Goal: Task Accomplishment & Management: Use online tool/utility

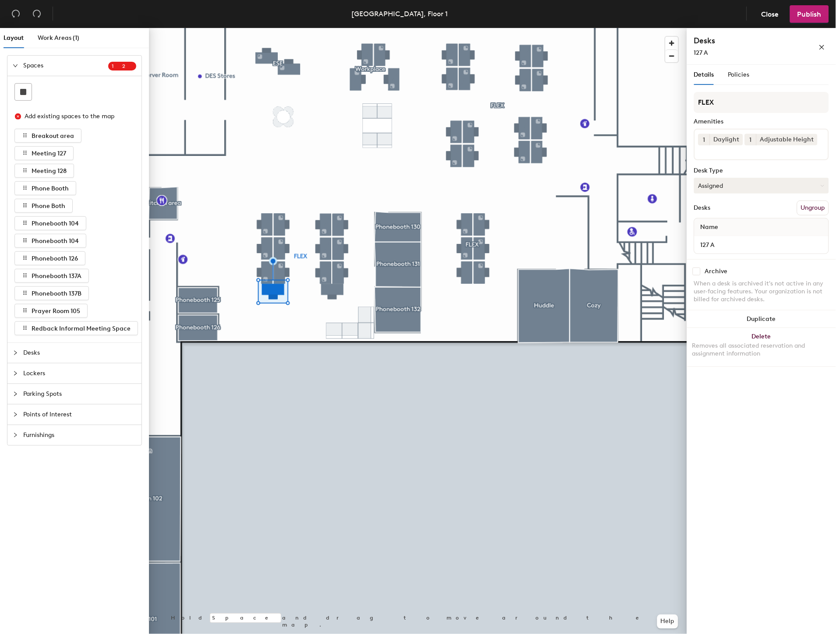
click at [737, 185] on button "Assigned" at bounding box center [761, 186] width 135 height 16
click at [732, 237] on div "Hoteled" at bounding box center [738, 239] width 88 height 13
click at [729, 148] on input at bounding box center [737, 150] width 79 height 11
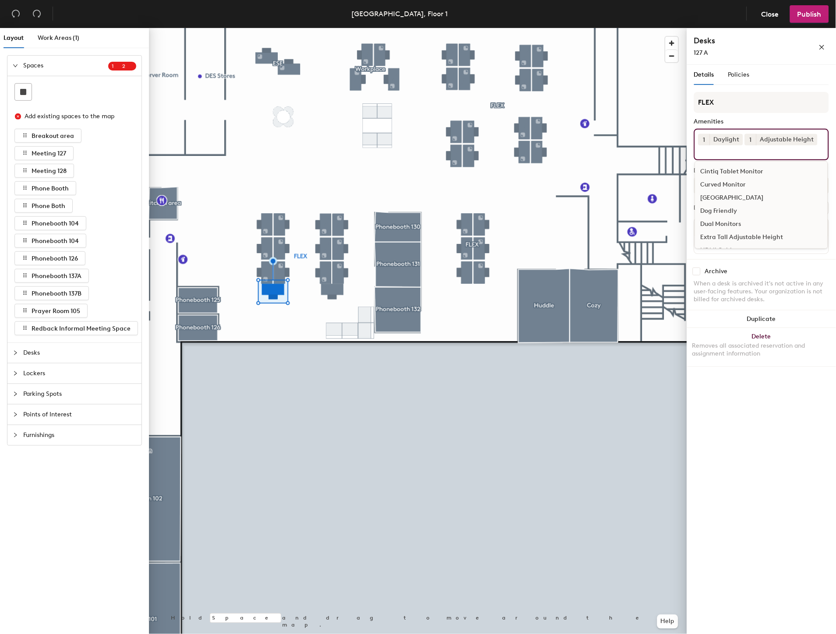
click at [737, 185] on div "Curved Monitor" at bounding box center [761, 184] width 132 height 13
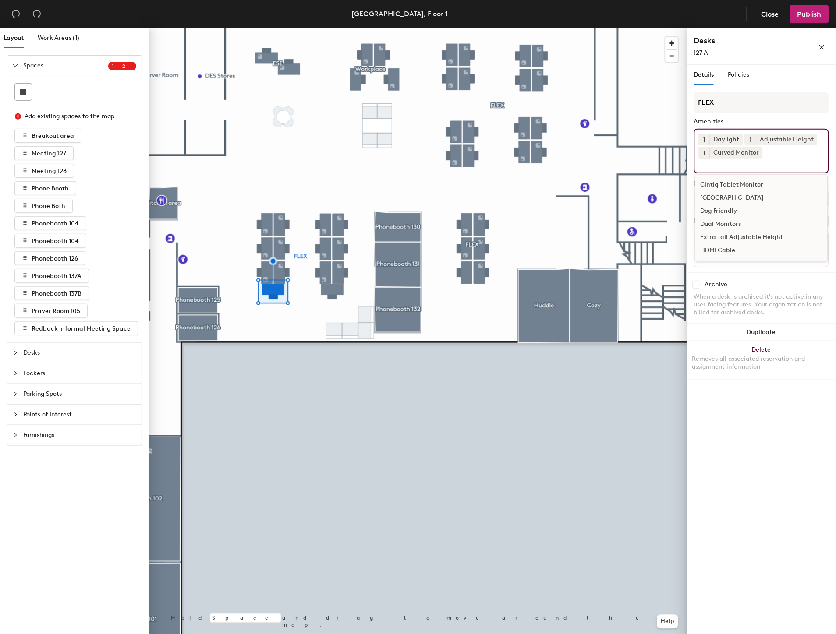
click at [777, 155] on div "1 Daylight 1 Adjustable Height 1 Curved Monitor Cintiq Tablet Monitor Docking S…" at bounding box center [761, 151] width 135 height 45
click at [724, 198] on div "HDMI Cable" at bounding box center [761, 201] width 132 height 13
click at [718, 200] on div "Keyboard" at bounding box center [761, 201] width 132 height 13
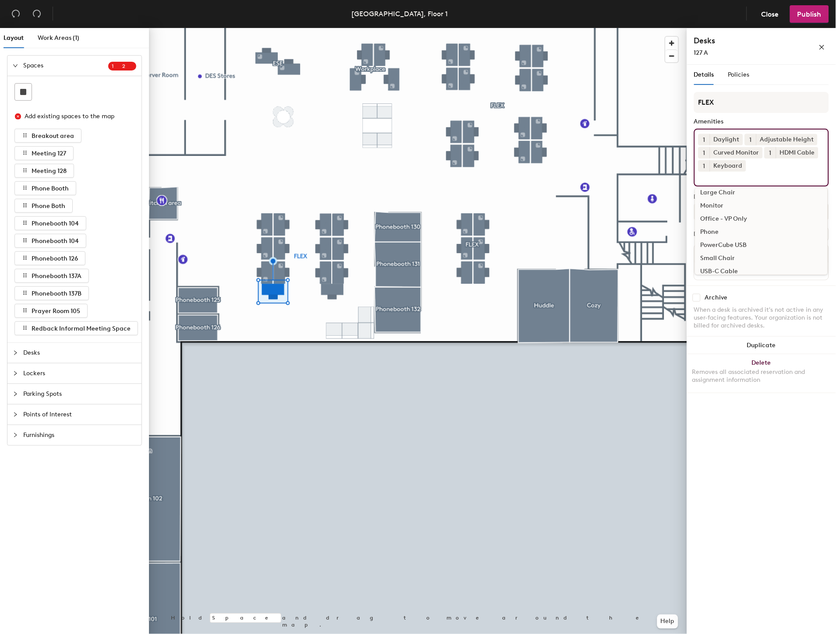
scroll to position [104, 0]
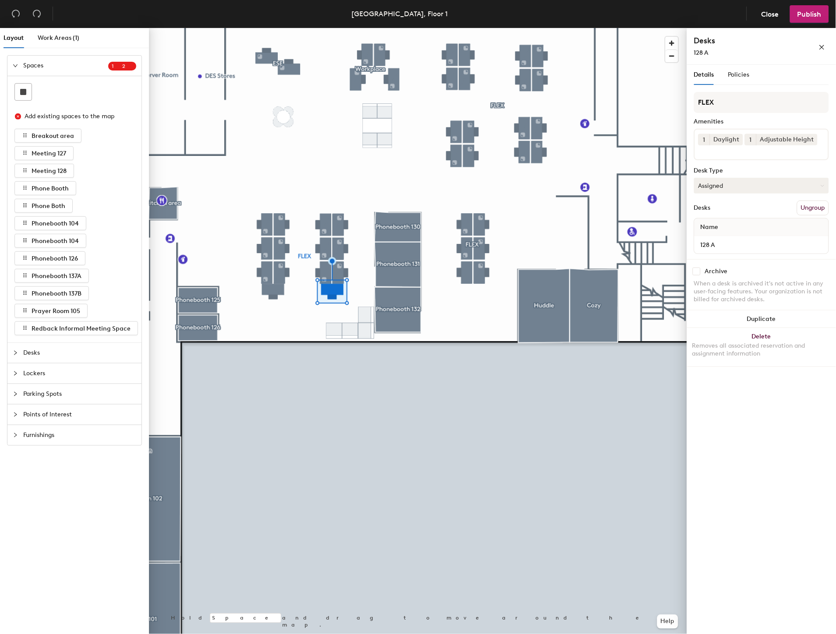
drag, startPoint x: 744, startPoint y: 180, endPoint x: 744, endPoint y: 187, distance: 7.5
click at [744, 180] on button "Assigned" at bounding box center [761, 186] width 135 height 16
click at [720, 236] on div "Hoteled" at bounding box center [738, 239] width 88 height 13
click at [748, 149] on input at bounding box center [737, 150] width 79 height 11
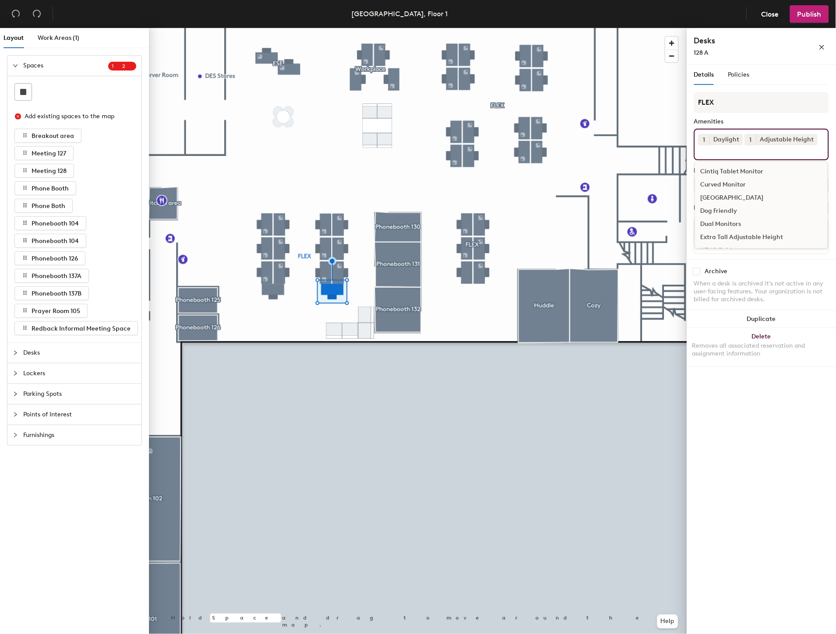
click at [736, 185] on div "Curved Monitor" at bounding box center [761, 184] width 132 height 13
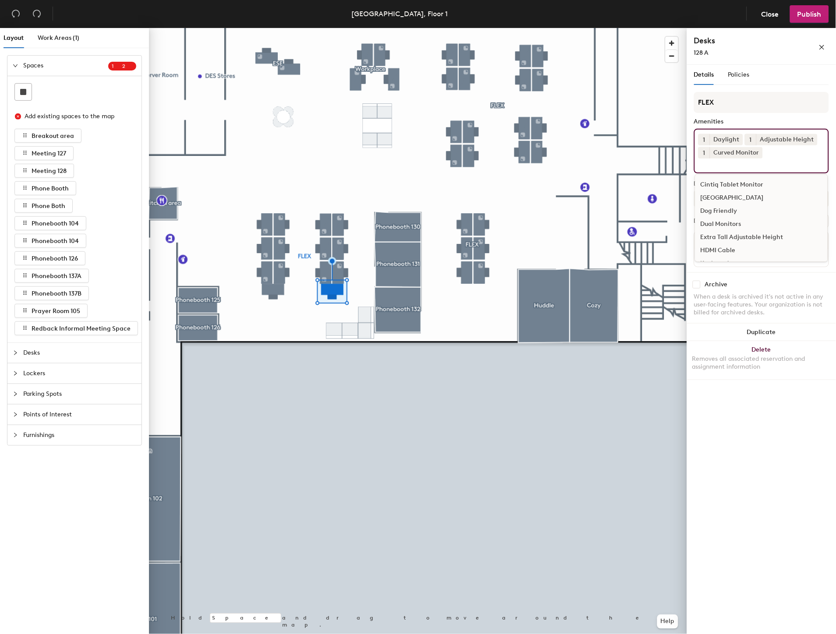
click at [782, 159] on div "1 Daylight 1 Adjustable Height 1 Curved Monitor Cintiq Tablet Monitor Docking S…" at bounding box center [761, 151] width 135 height 45
drag, startPoint x: 726, startPoint y: 198, endPoint x: 738, endPoint y: 204, distance: 13.3
click at [725, 198] on div "HDMI Cable" at bounding box center [761, 201] width 132 height 13
click at [720, 202] on div "Keyboard" at bounding box center [761, 201] width 132 height 13
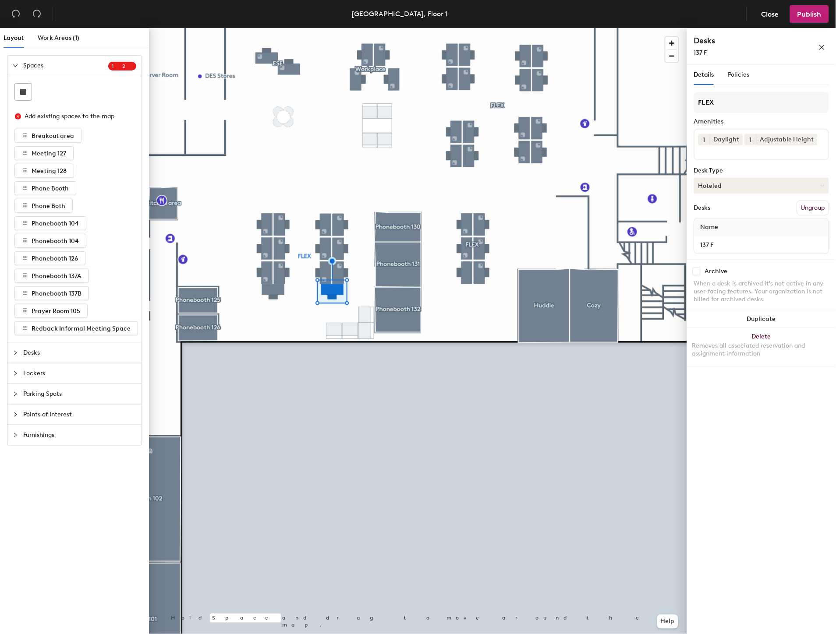
click at [717, 184] on button "Hoteled" at bounding box center [761, 186] width 135 height 16
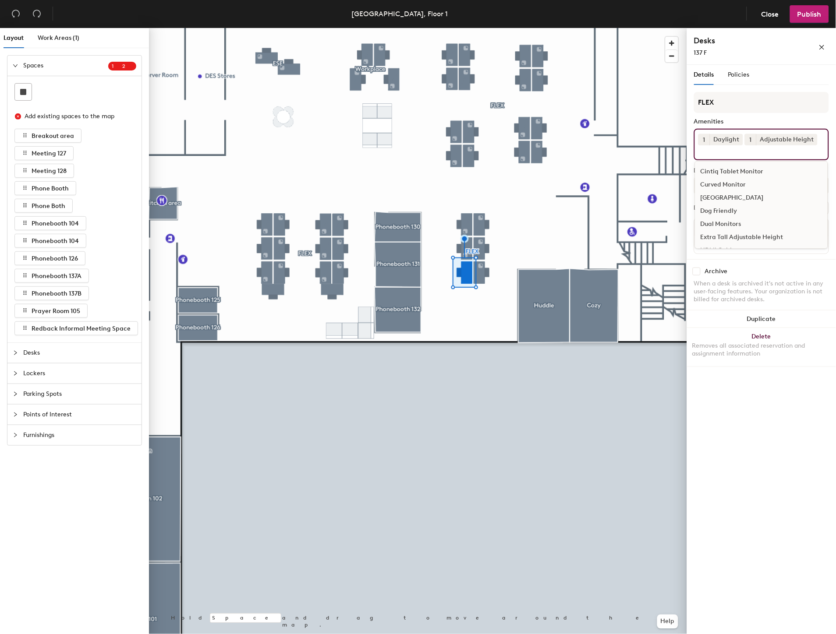
click at [739, 151] on input at bounding box center [737, 150] width 79 height 11
click at [732, 180] on div "Curved Monitor" at bounding box center [761, 184] width 132 height 13
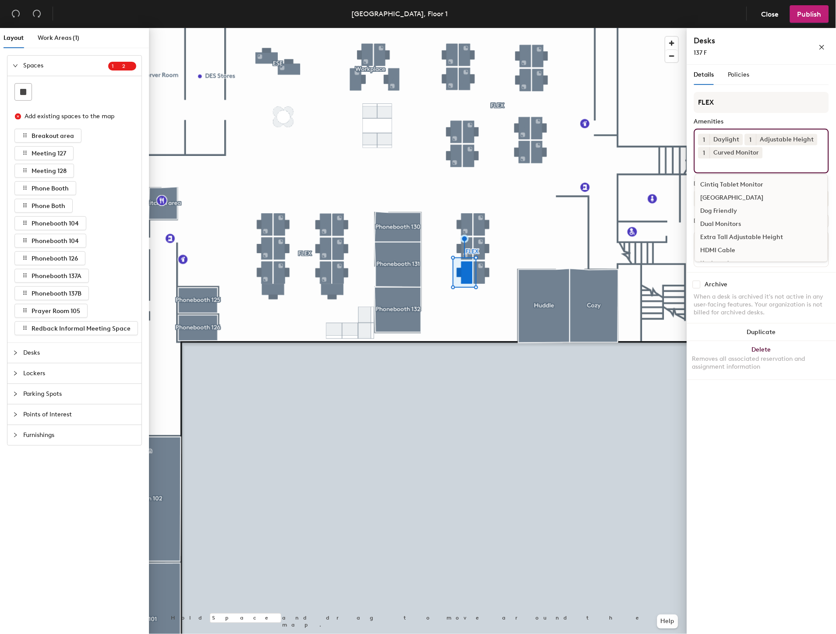
click at [726, 247] on div "HDMI Cable" at bounding box center [761, 250] width 132 height 13
click at [721, 250] on div "Keyboard" at bounding box center [761, 250] width 132 height 13
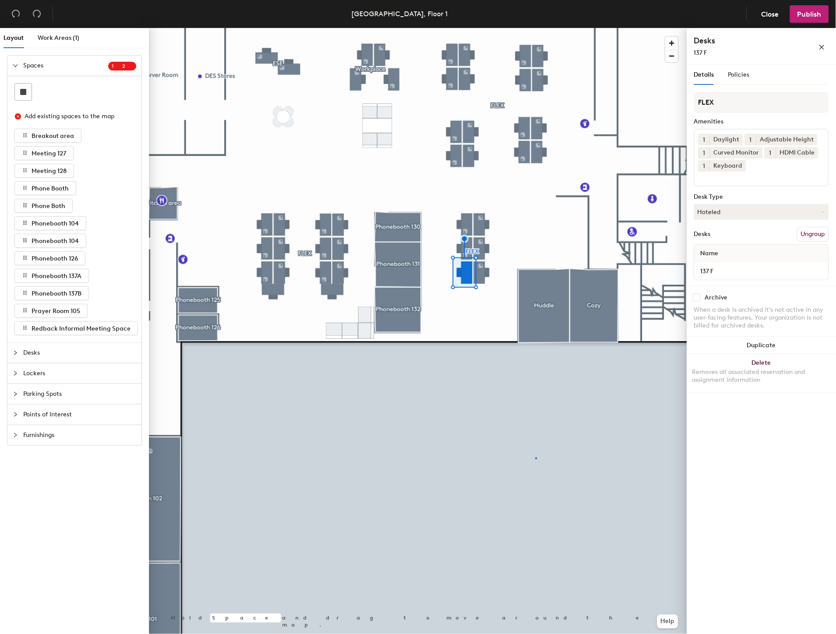
click at [535, 28] on div at bounding box center [418, 28] width 538 height 0
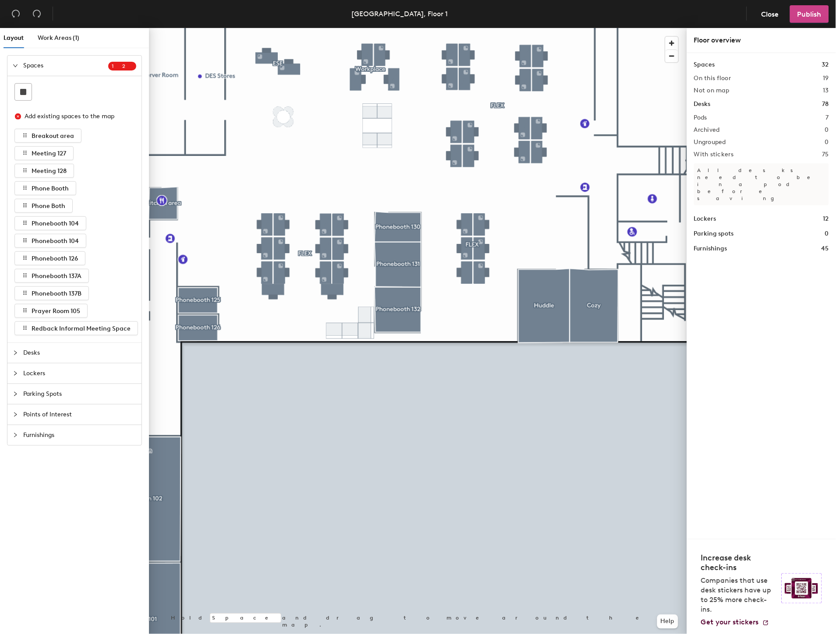
click at [816, 18] on span "Publish" at bounding box center [809, 14] width 24 height 8
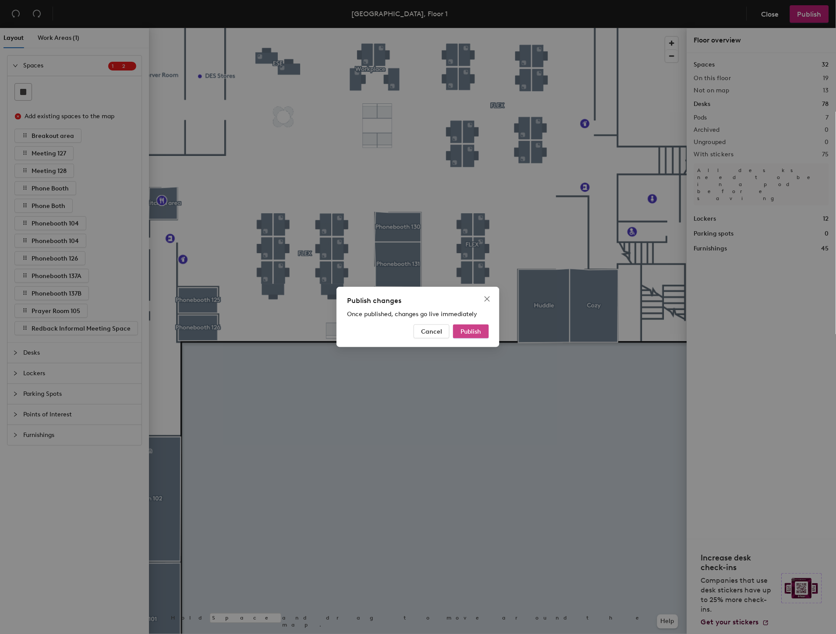
click at [475, 337] on button "Publish" at bounding box center [471, 331] width 36 height 14
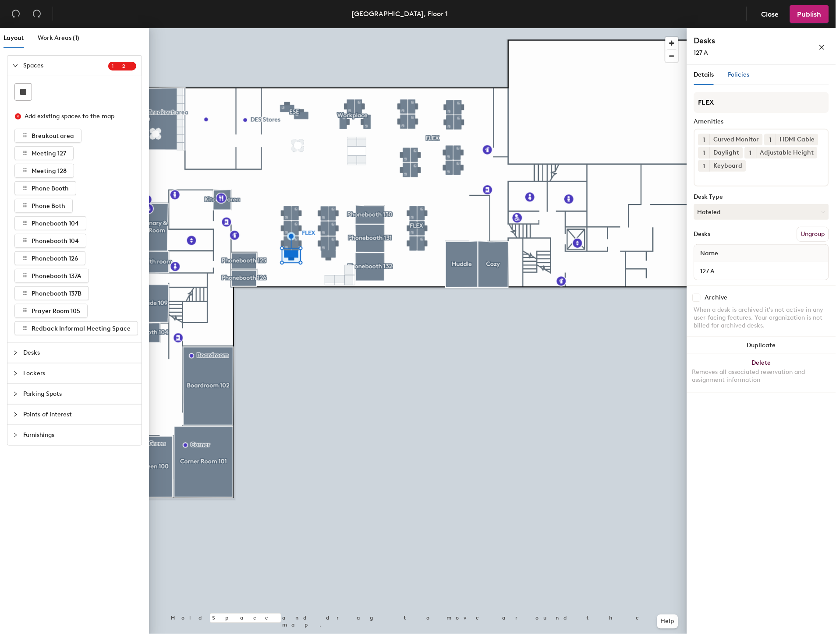
click at [736, 71] on span "Policies" at bounding box center [738, 74] width 21 height 7
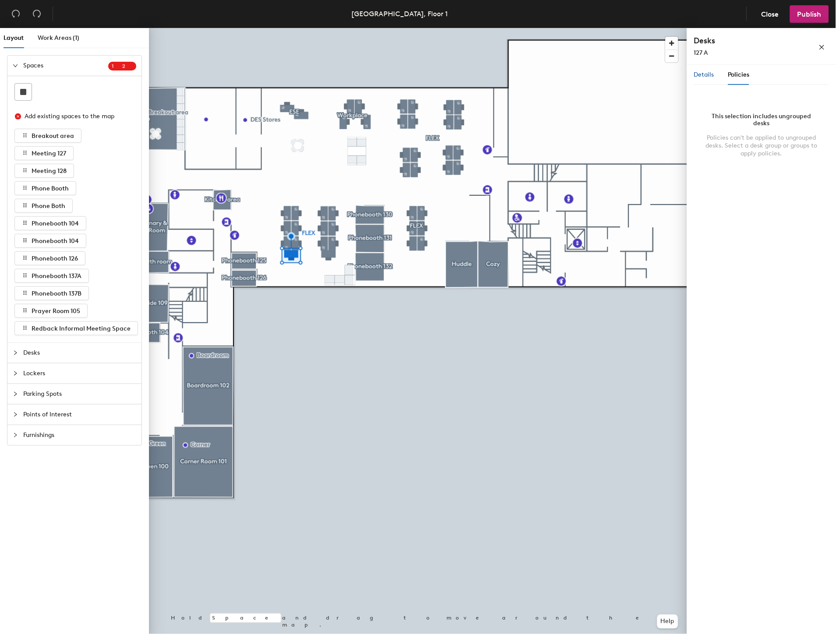
click at [708, 73] on span "Details" at bounding box center [704, 74] width 20 height 7
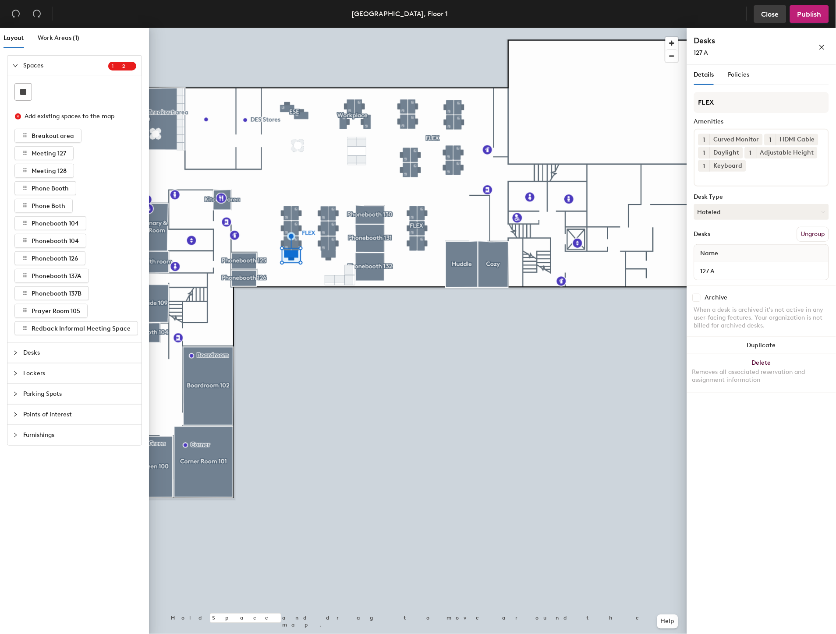
click at [774, 12] on span "Close" at bounding box center [770, 14] width 18 height 8
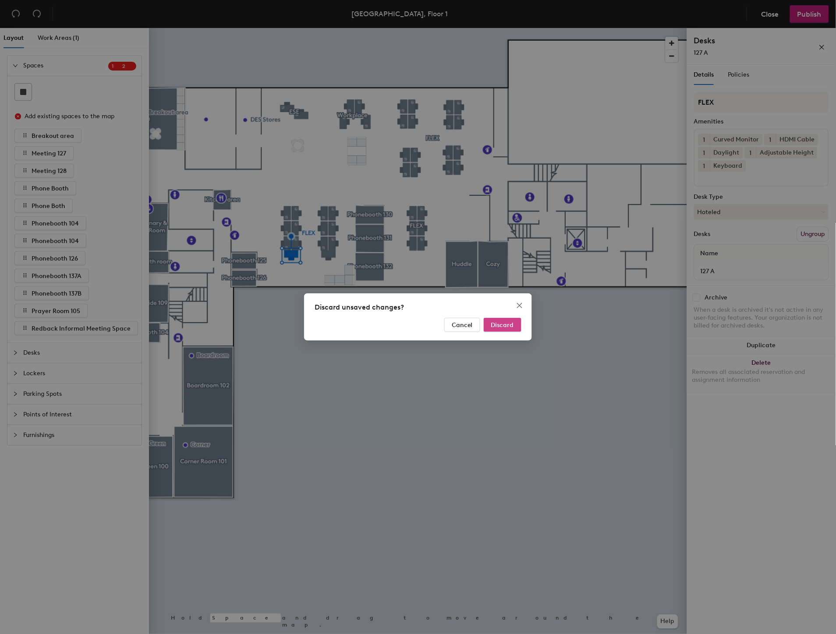
click at [495, 326] on span "Discard" at bounding box center [502, 324] width 23 height 7
